Goal: Find specific page/section: Find specific page/section

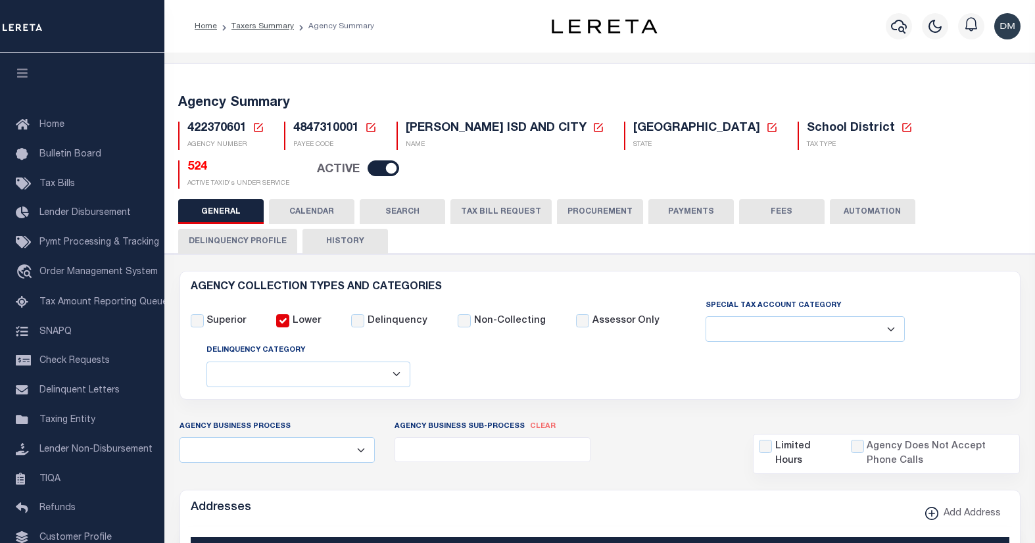
select select
click at [254, 124] on icon at bounding box center [258, 127] width 9 height 9
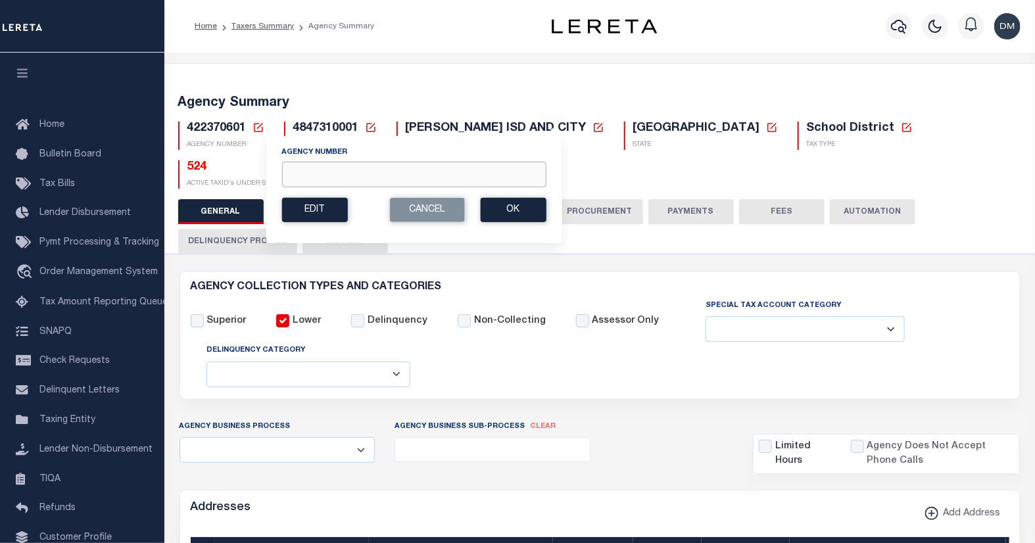
click at [324, 172] on input "Agency Number" at bounding box center [413, 175] width 264 height 26
type input "421200000"
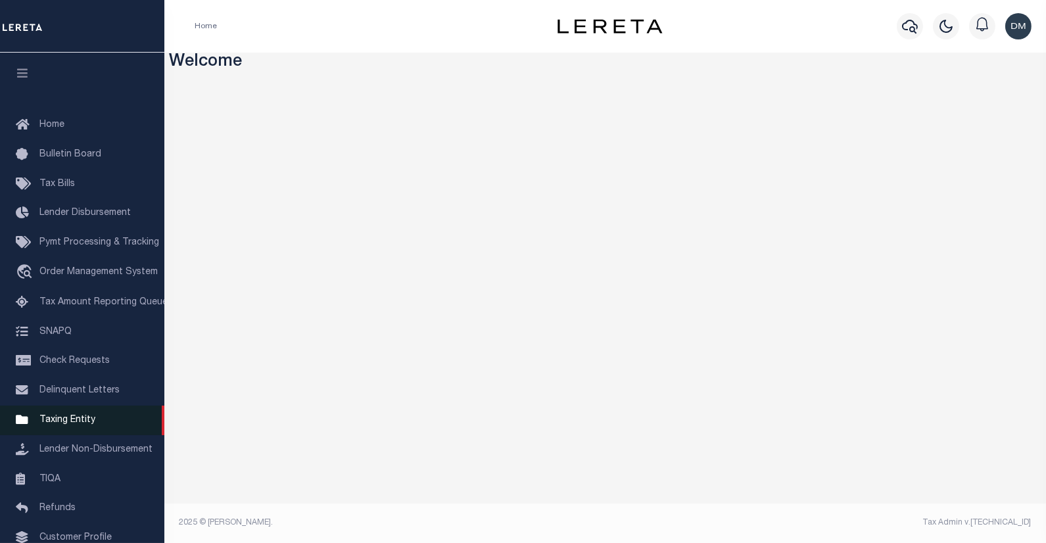
click at [70, 425] on span "Taxing Entity" at bounding box center [67, 419] width 56 height 9
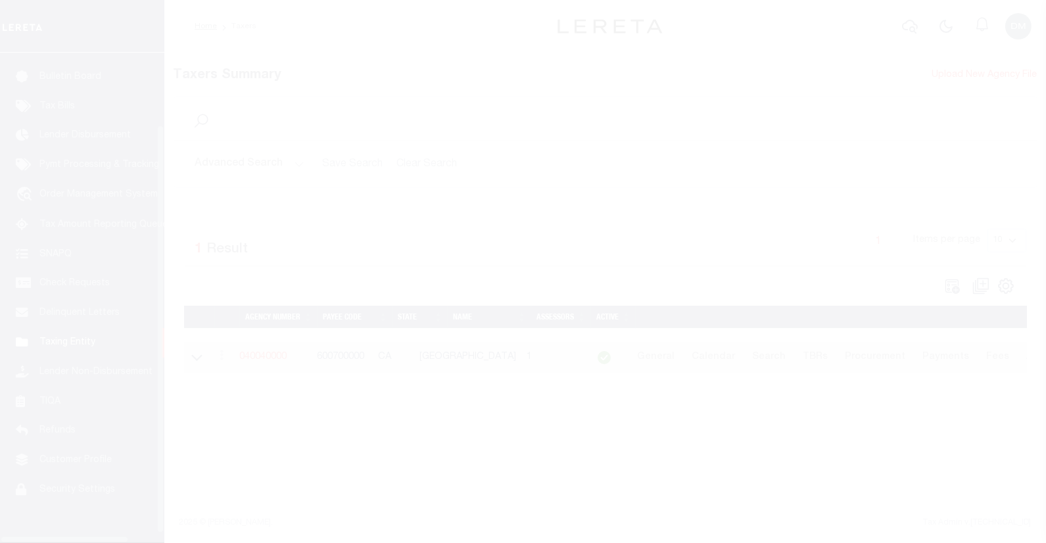
scroll to position [90, 0]
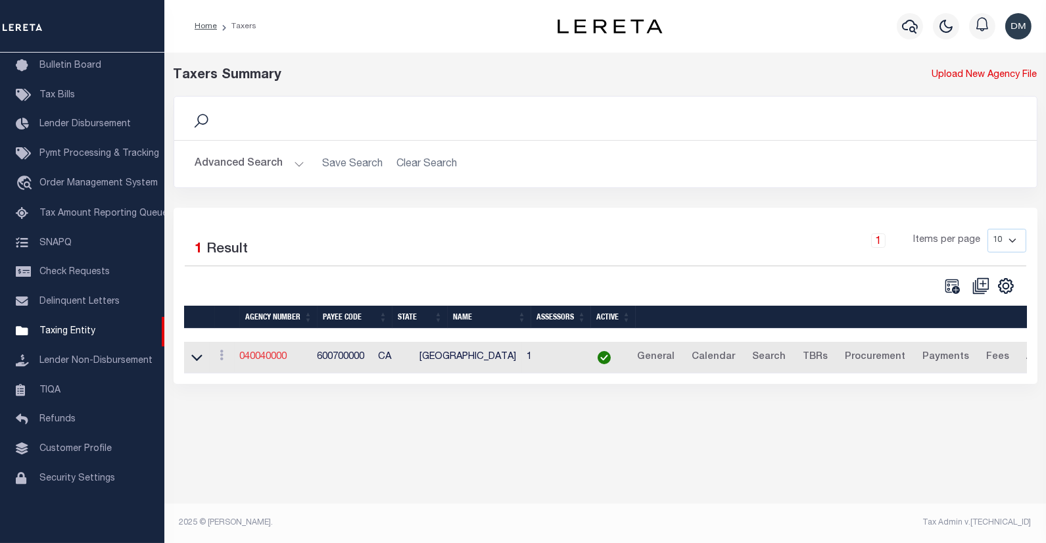
click at [281, 358] on link "040040000" at bounding box center [263, 356] width 47 height 9
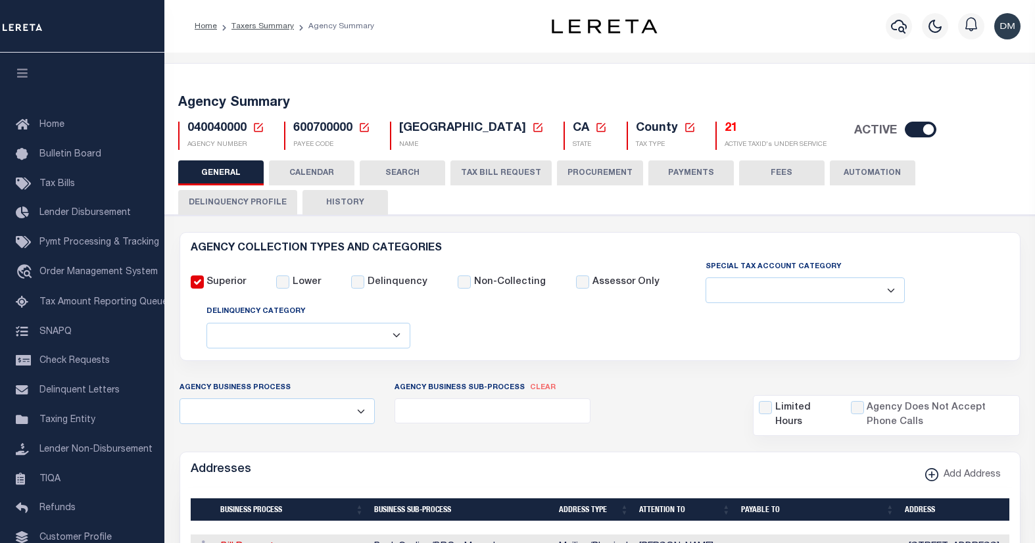
select select
click at [254, 129] on icon at bounding box center [258, 128] width 12 height 12
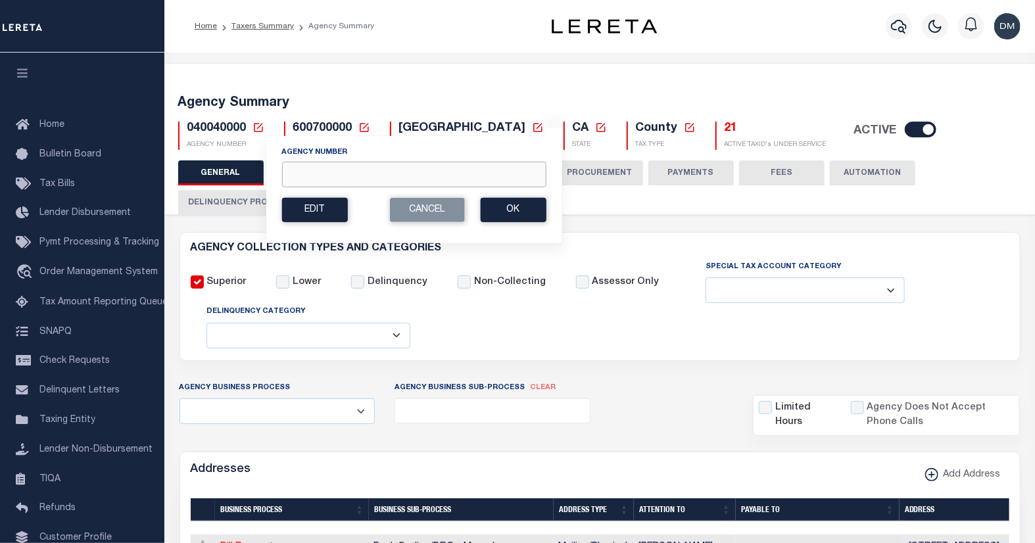
click at [343, 177] on input "Agency Number" at bounding box center [413, 175] width 264 height 26
type input "421200000"
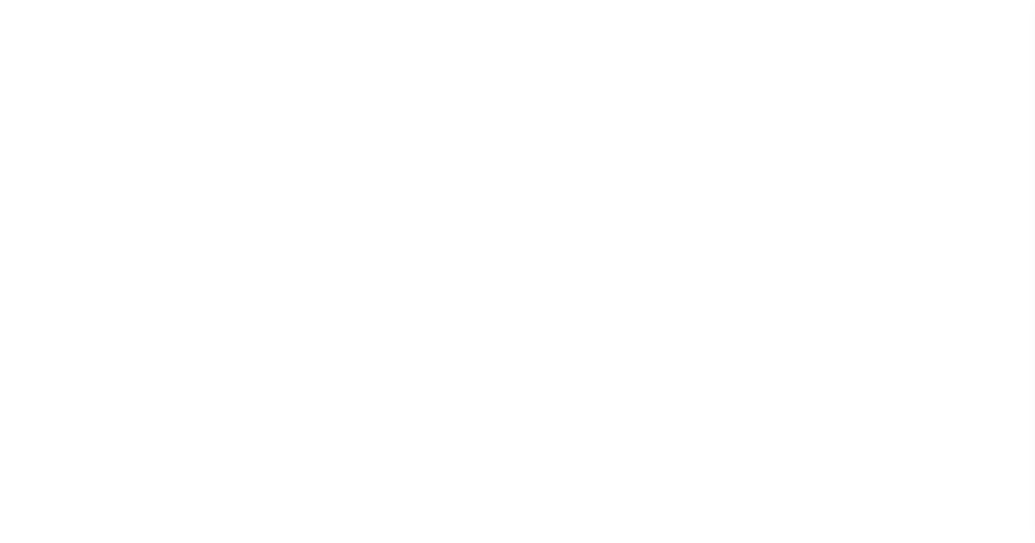
select select
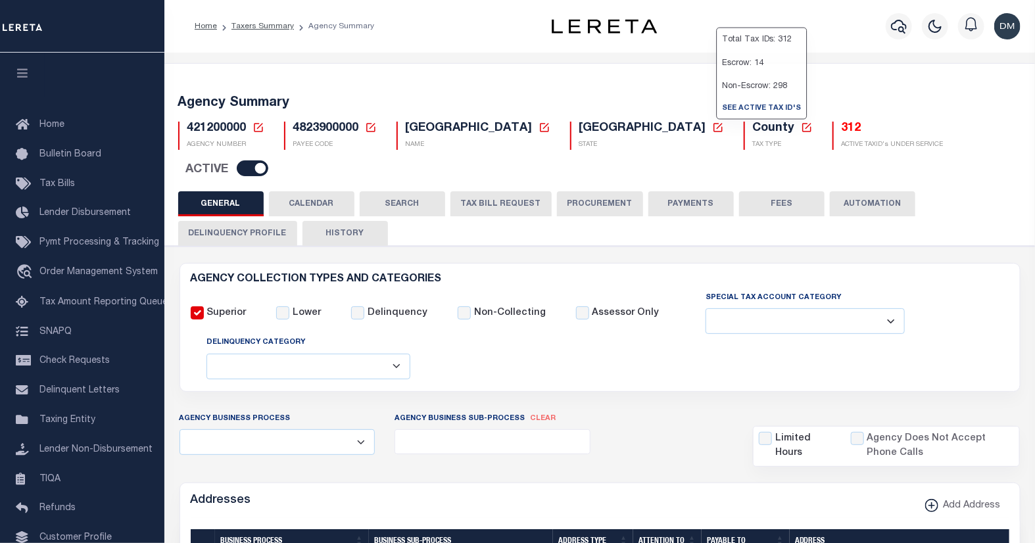
click at [841, 133] on h5 "312" at bounding box center [892, 129] width 102 height 14
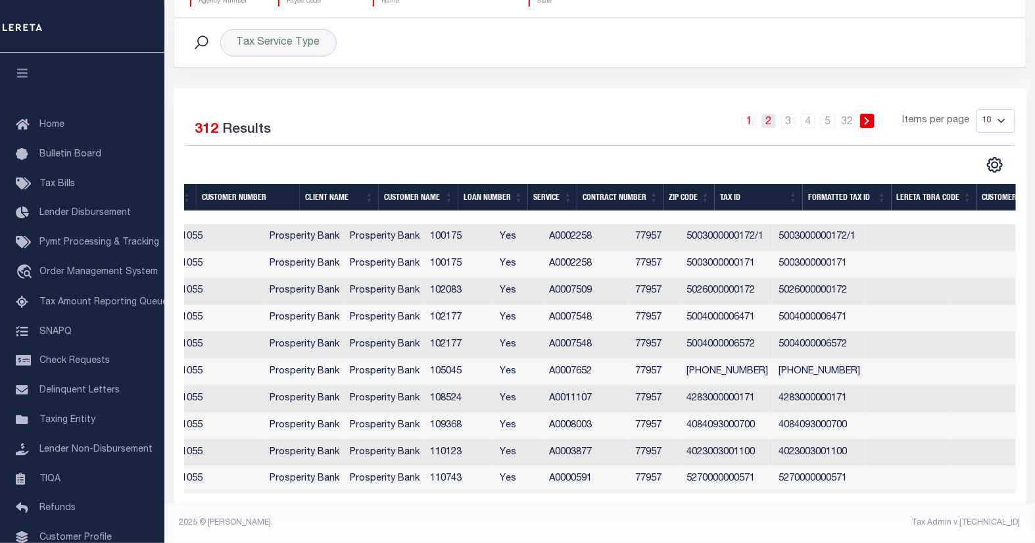
click at [770, 114] on link "2" at bounding box center [768, 121] width 14 height 14
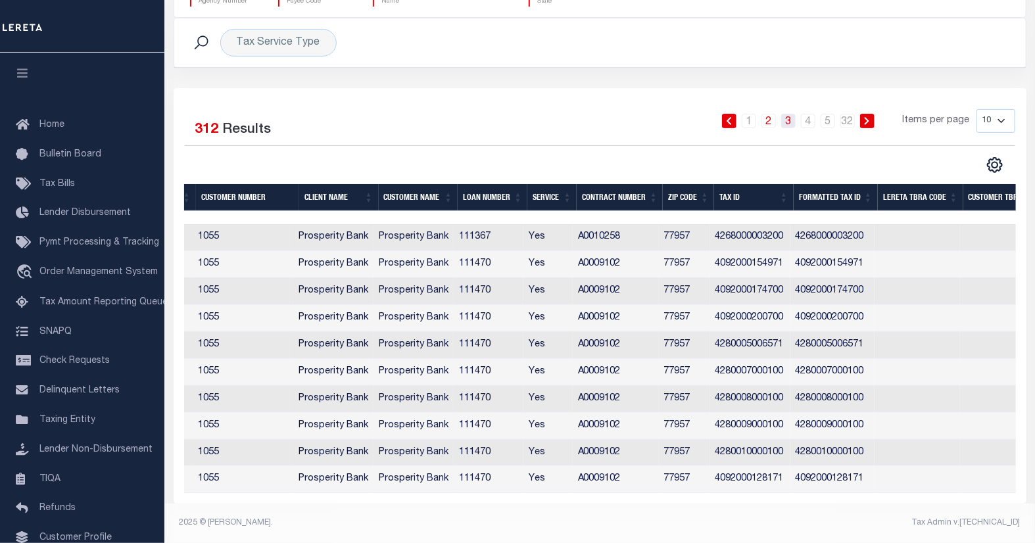
click at [786, 114] on link "3" at bounding box center [788, 121] width 14 height 14
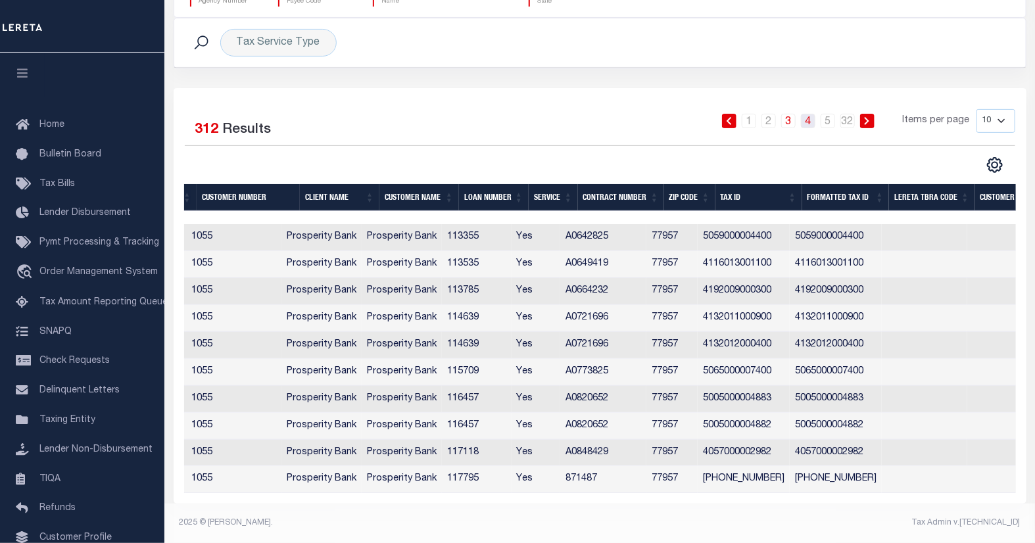
click at [807, 114] on link "4" at bounding box center [808, 121] width 14 height 14
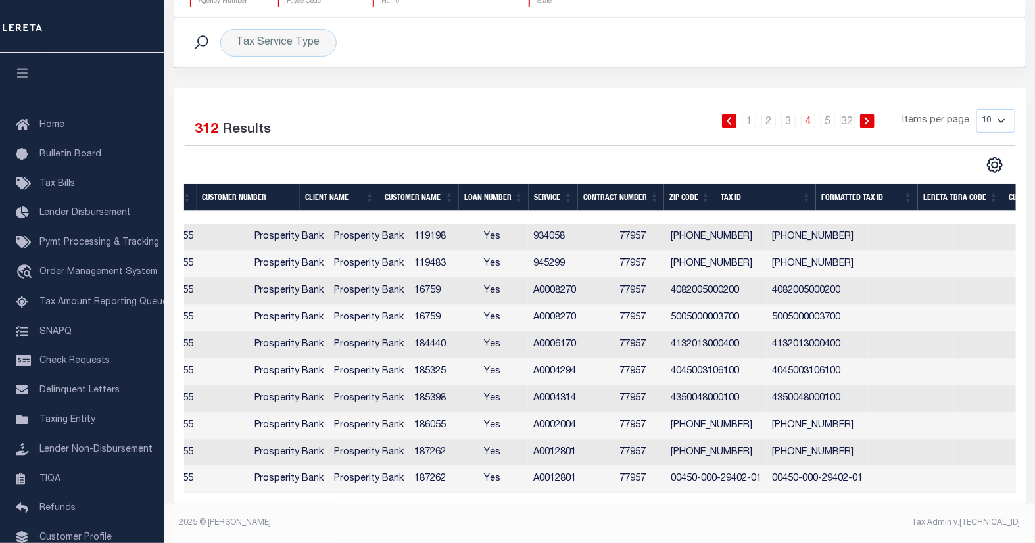
click at [333, 110] on div "Selected 312 Results" at bounding box center [281, 127] width 193 height 37
click at [829, 114] on link "5" at bounding box center [827, 121] width 14 height 14
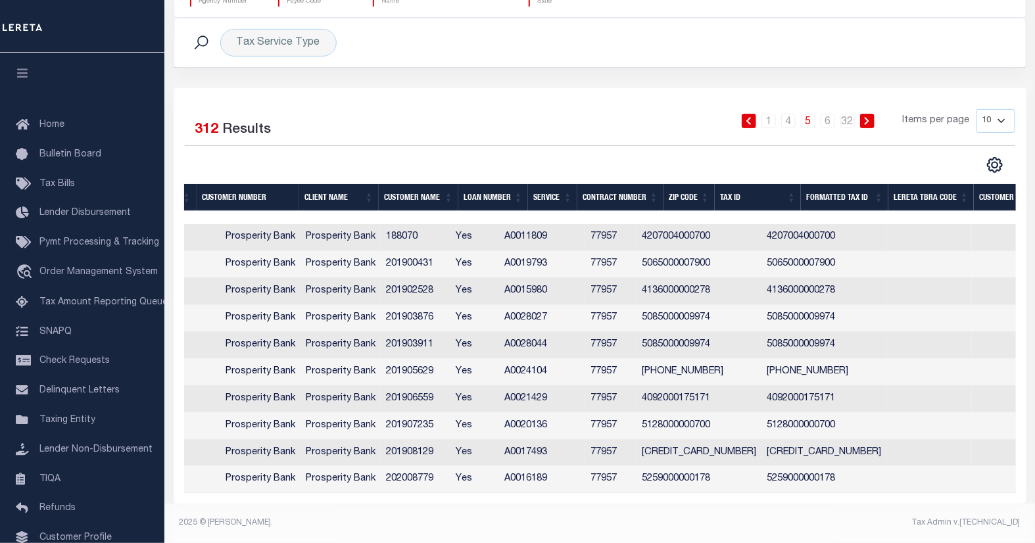
click at [869, 117] on icon at bounding box center [866, 121] width 5 height 8
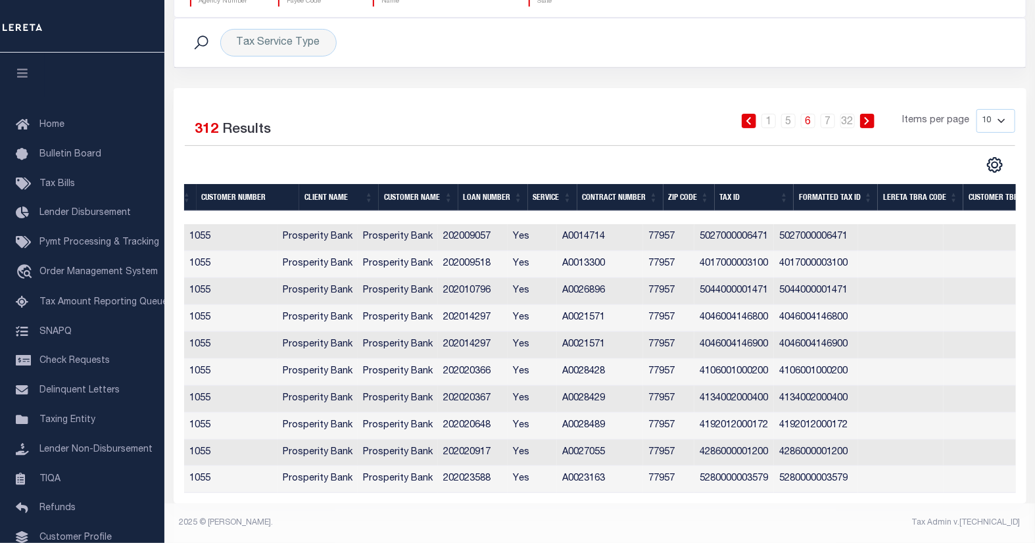
click at [869, 117] on icon at bounding box center [866, 121] width 5 height 8
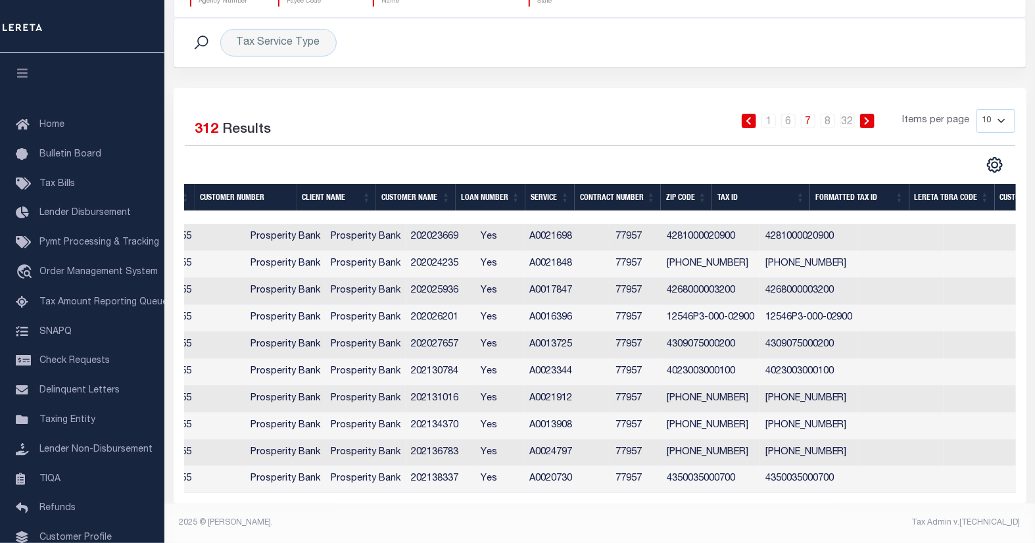
click at [869, 117] on icon at bounding box center [866, 121] width 5 height 8
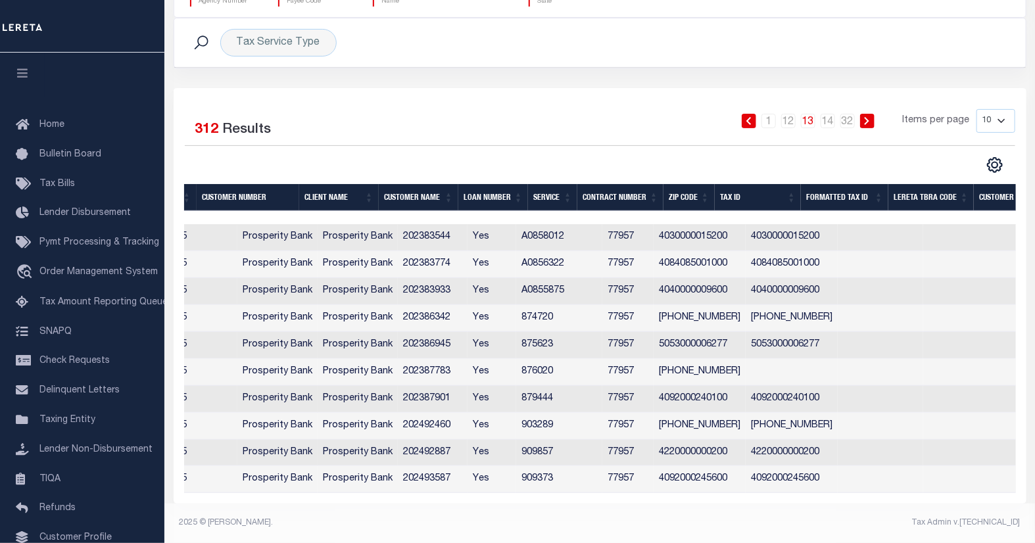
click at [869, 117] on icon at bounding box center [866, 121] width 5 height 8
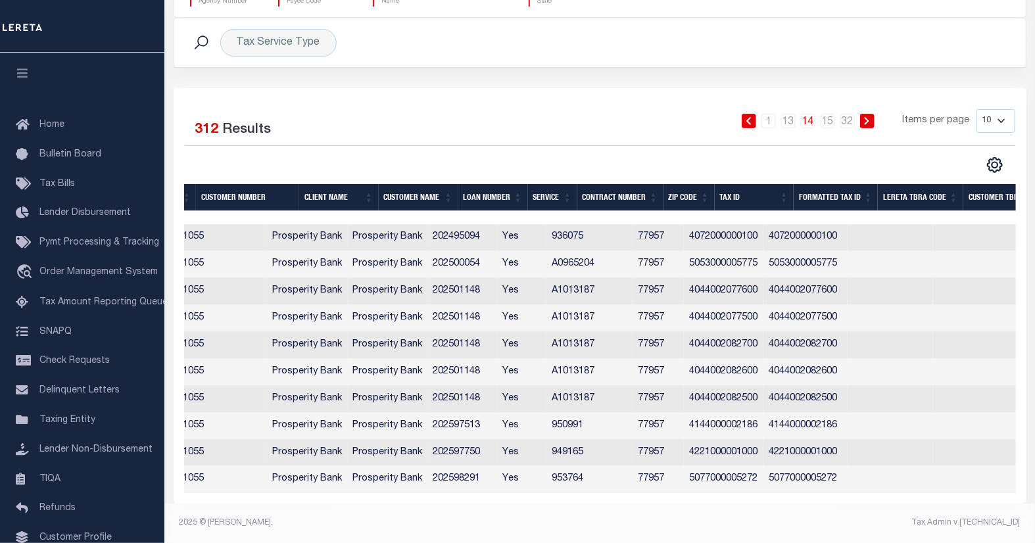
click at [869, 117] on icon at bounding box center [866, 121] width 5 height 8
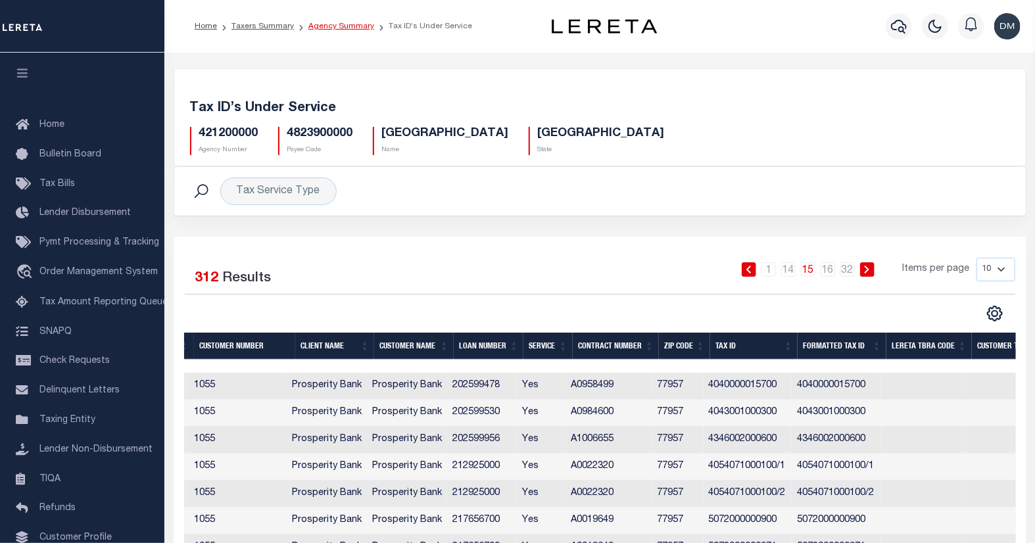
click at [339, 29] on link "Agency Summary" at bounding box center [341, 26] width 66 height 8
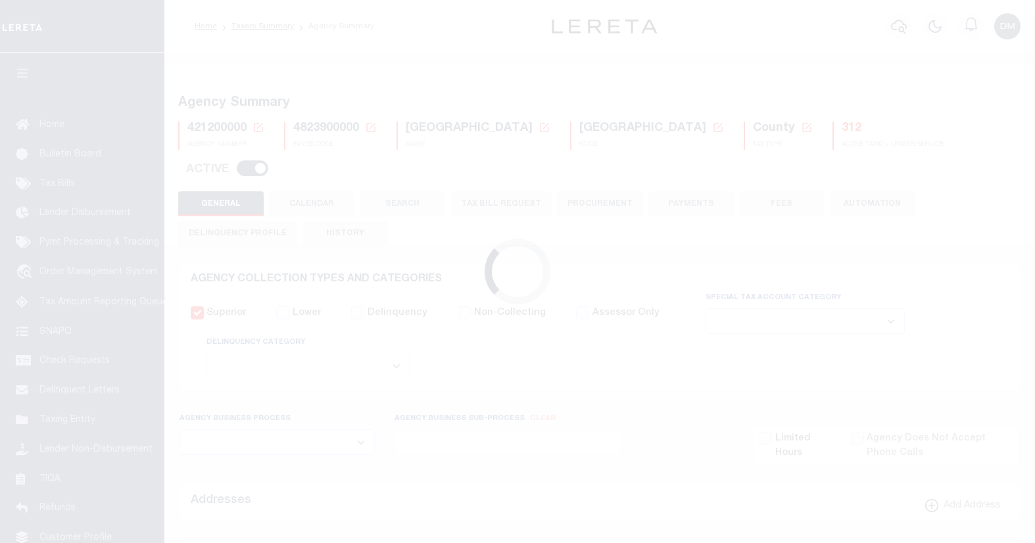
select select
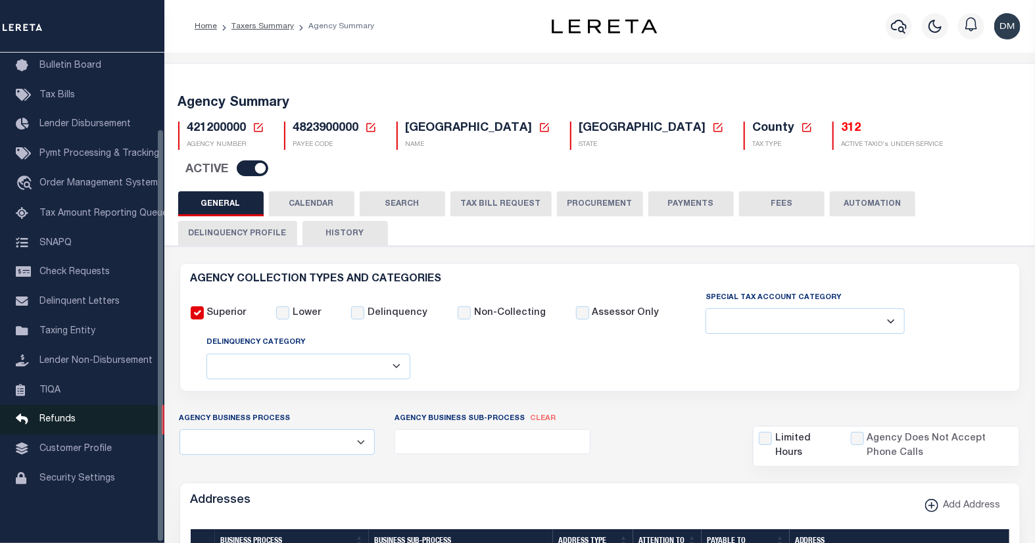
scroll to position [90, 0]
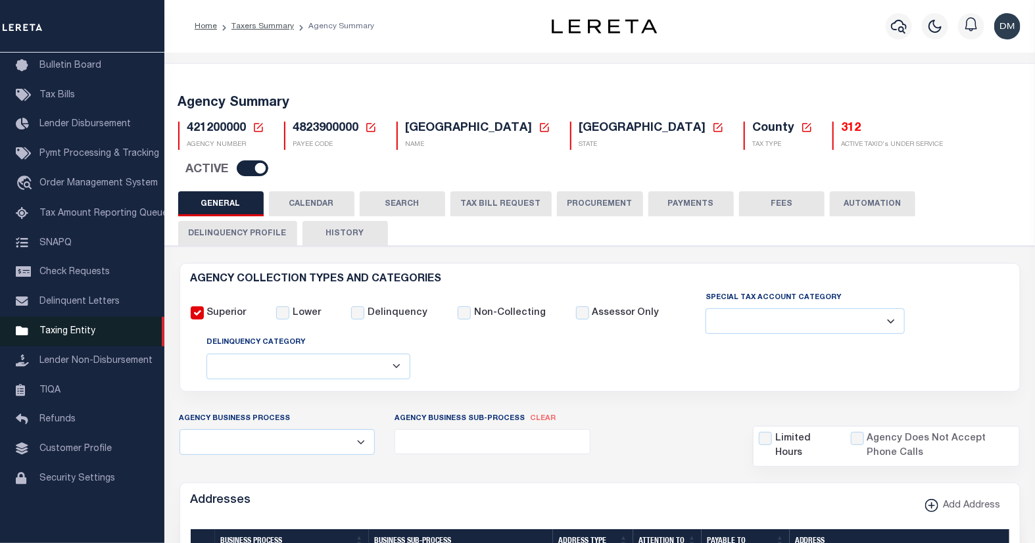
click at [77, 327] on span "Taxing Entity" at bounding box center [67, 331] width 56 height 9
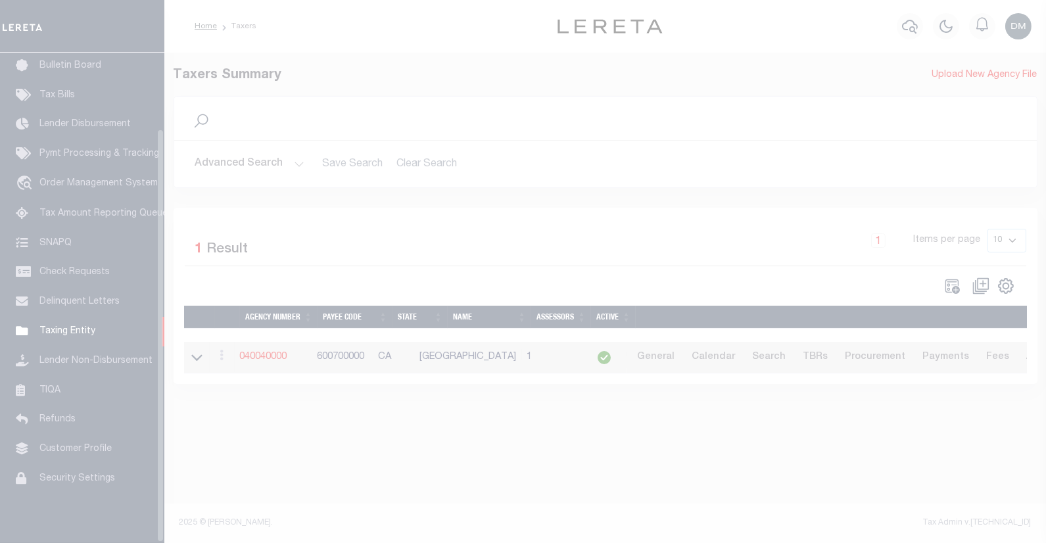
scroll to position [90, 0]
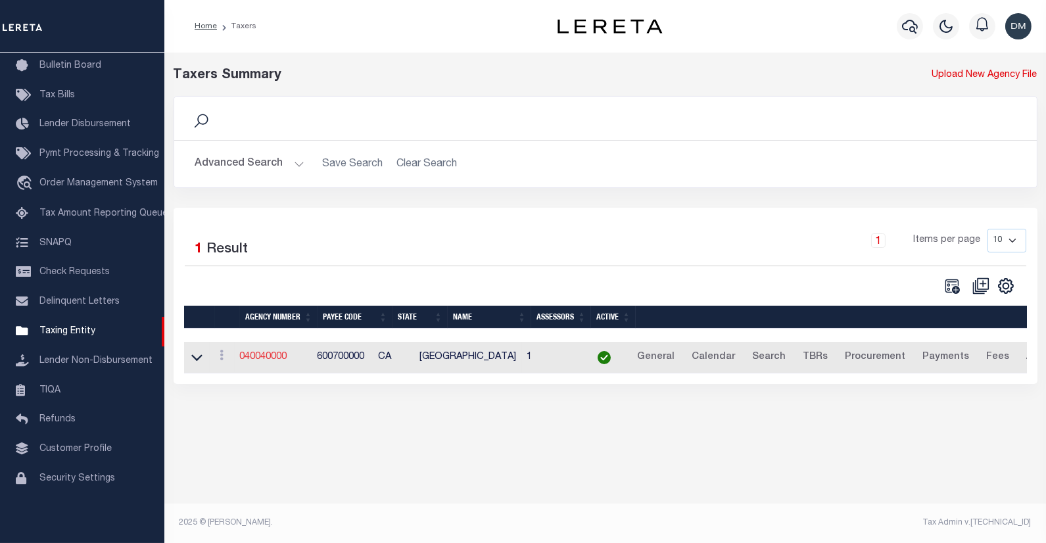
click at [270, 360] on link "040040000" at bounding box center [263, 356] width 47 height 9
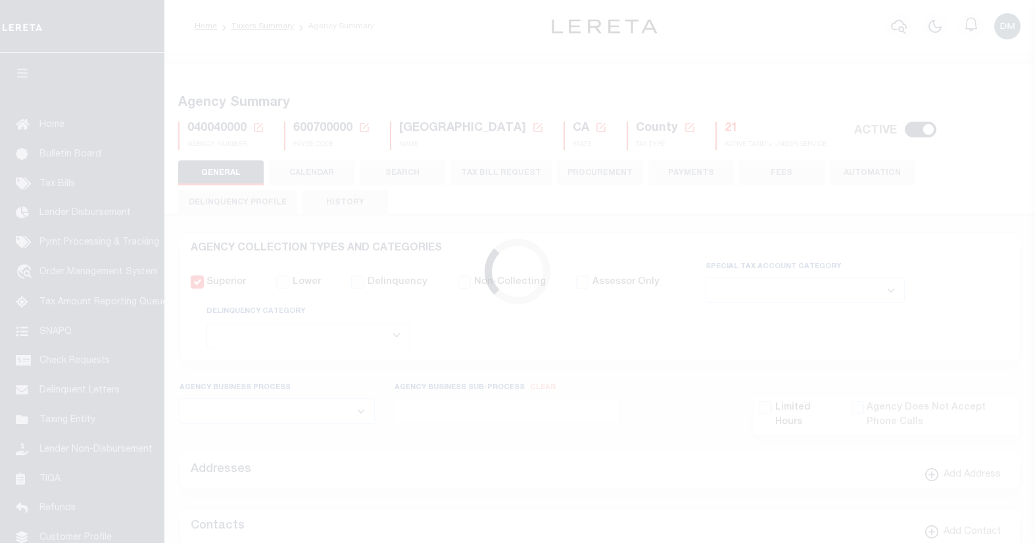
select select
